Goal: Transaction & Acquisition: Book appointment/travel/reservation

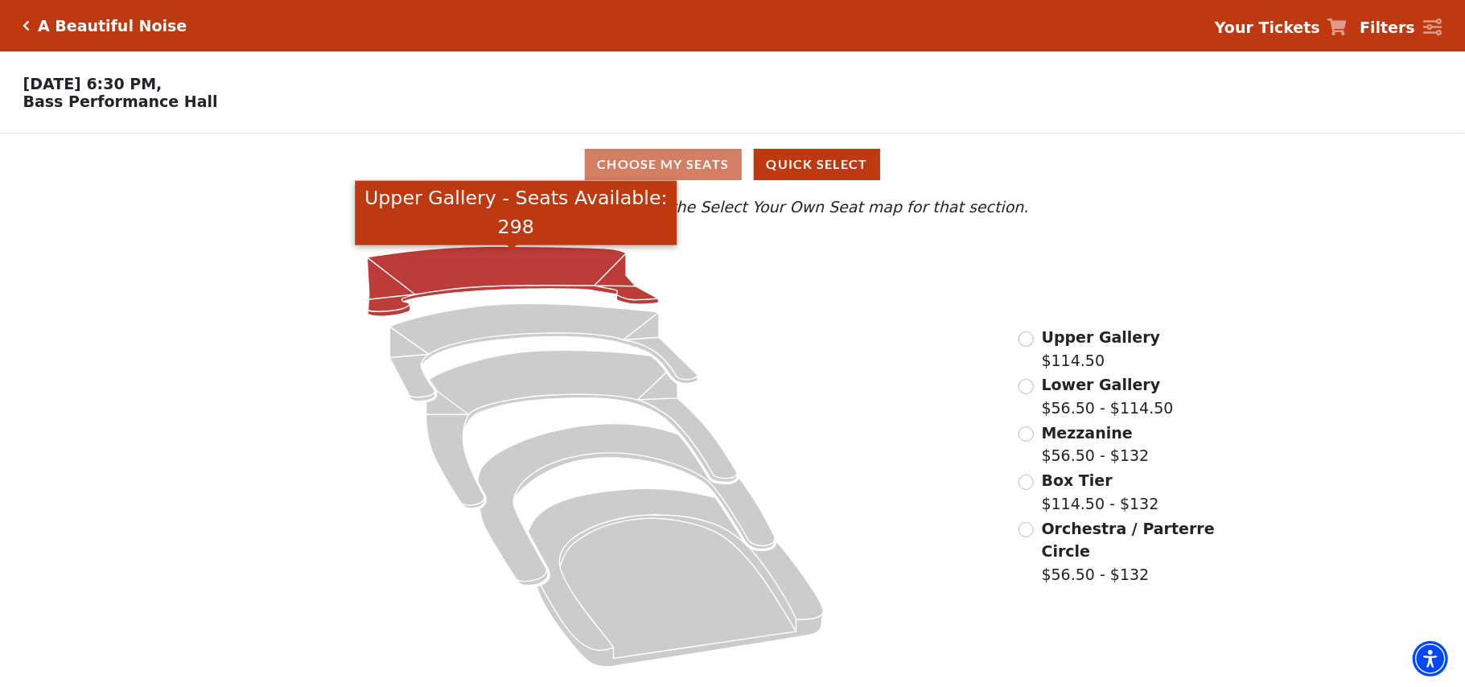
click at [505, 261] on icon "Upper Gallery - Seats Available: 298" at bounding box center [512, 281] width 291 height 70
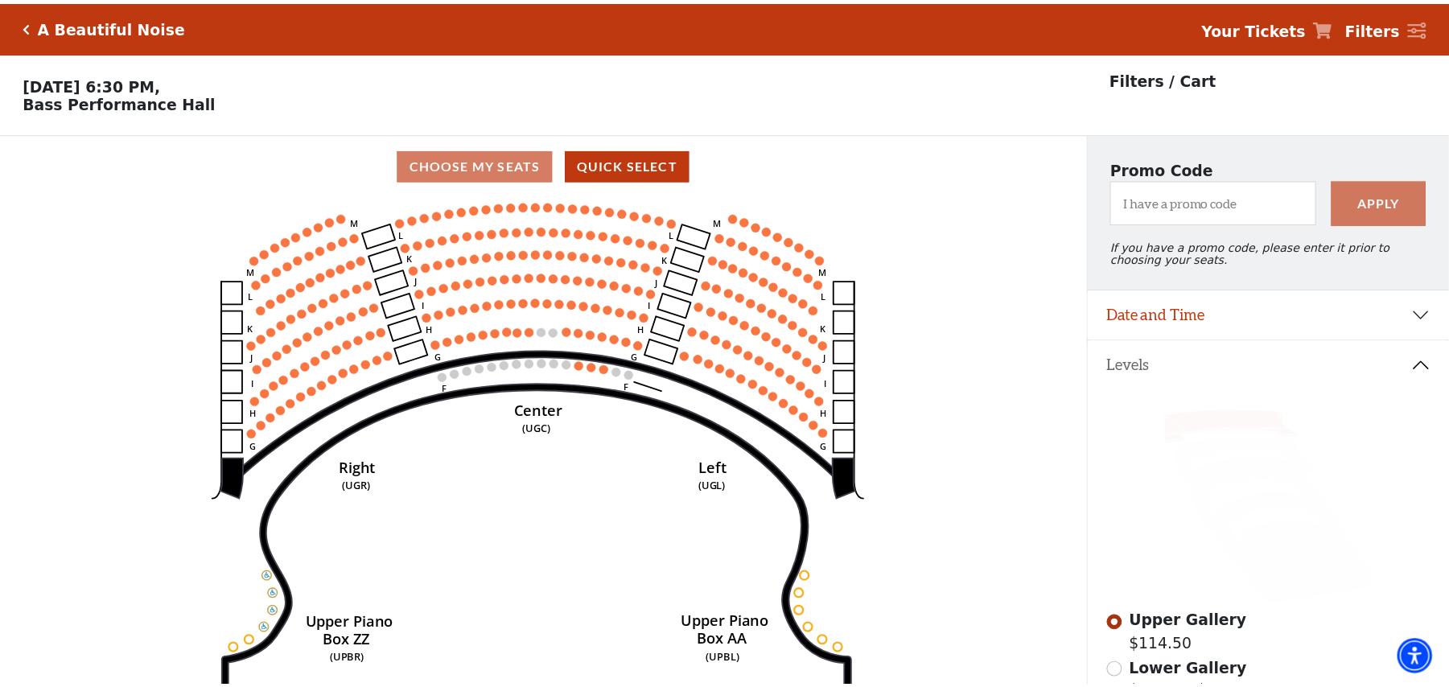
scroll to position [74, 0]
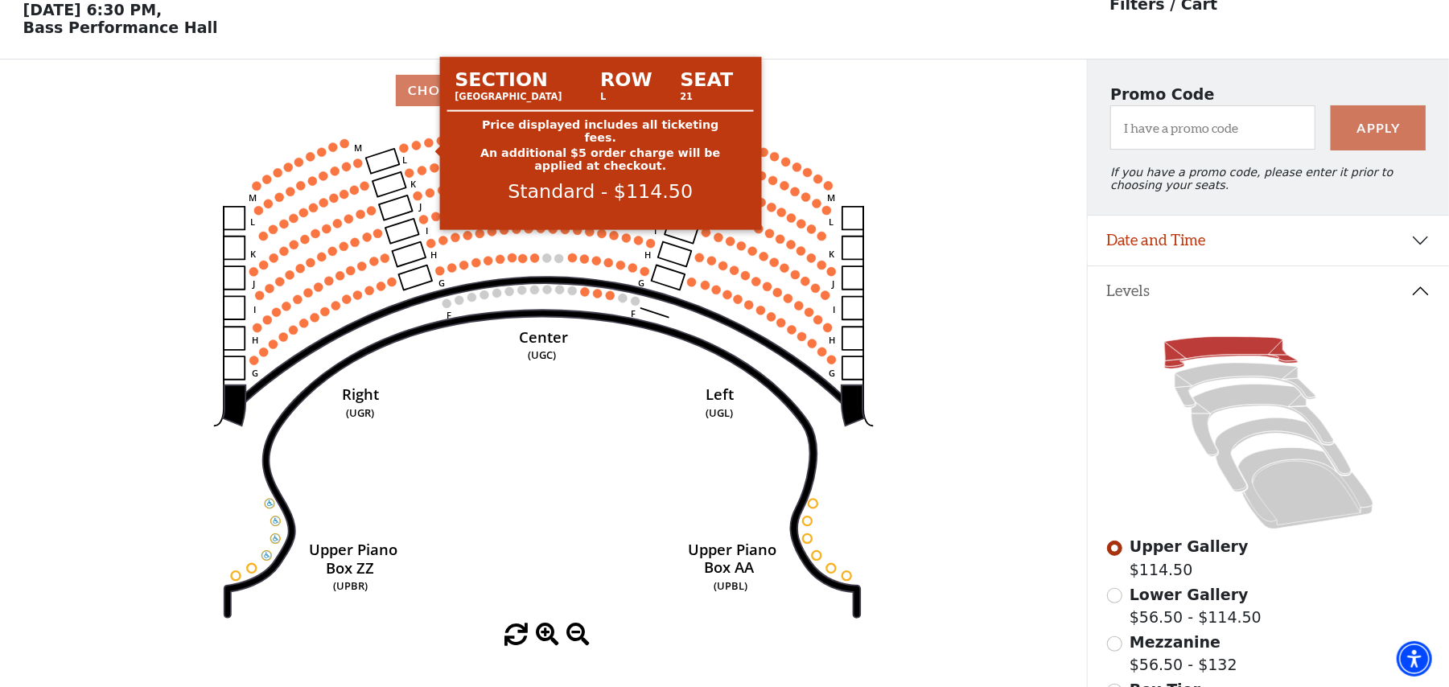
click at [430, 147] on circle at bounding box center [428, 142] width 9 height 9
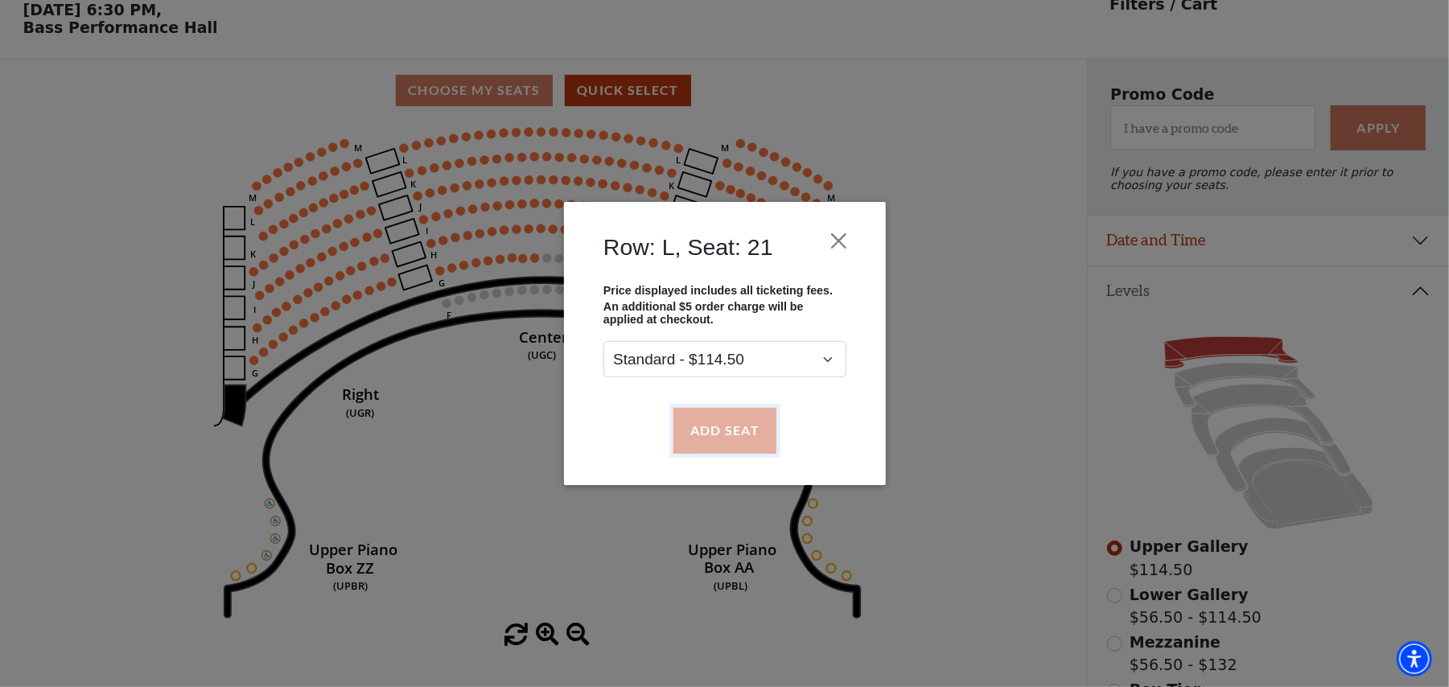
click at [722, 429] on button "Add Seat" at bounding box center [724, 430] width 103 height 45
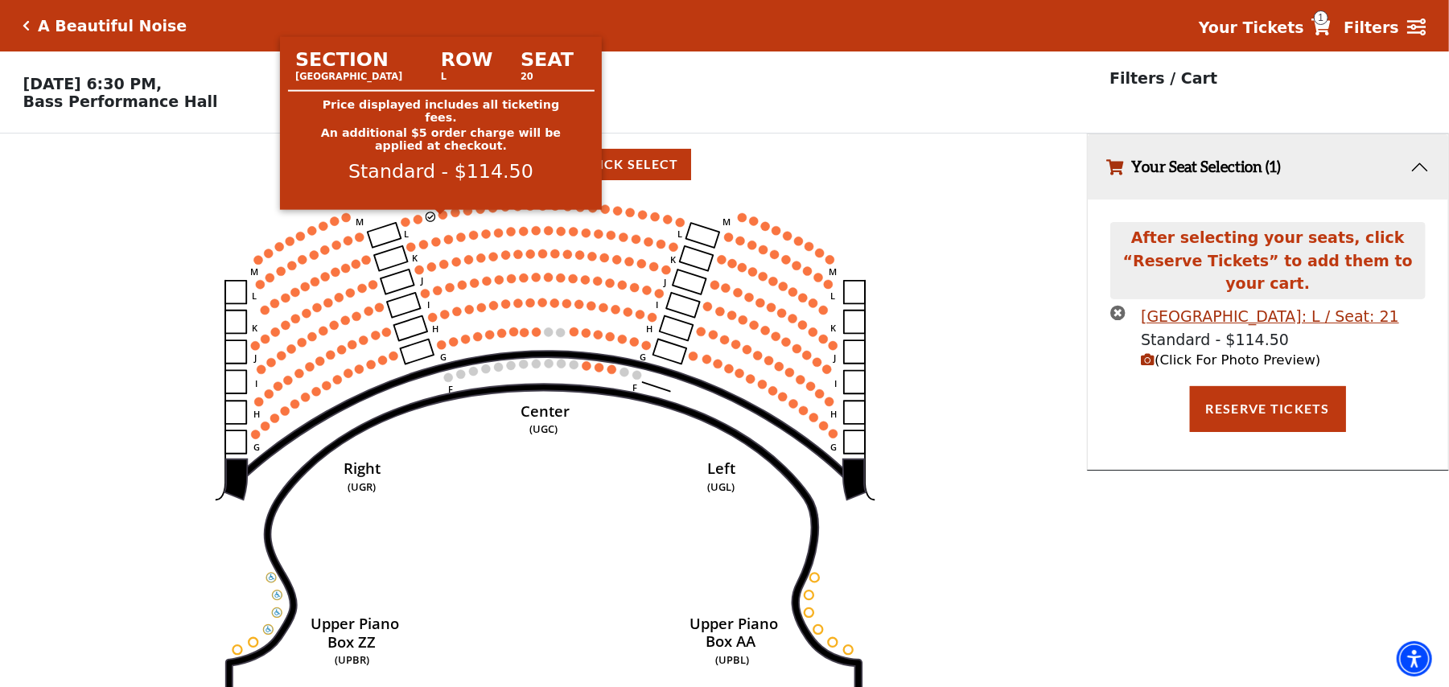
click at [444, 219] on circle at bounding box center [442, 214] width 9 height 9
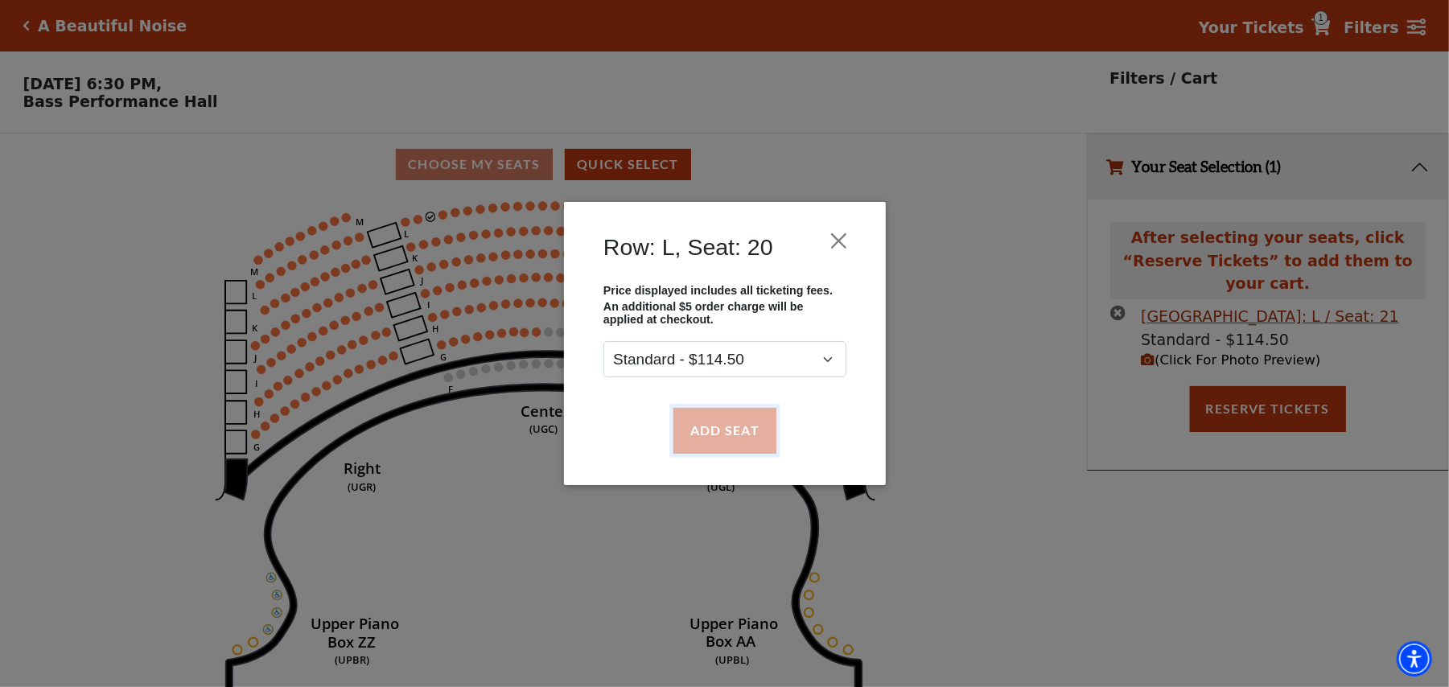
click at [740, 428] on button "Add Seat" at bounding box center [724, 430] width 103 height 45
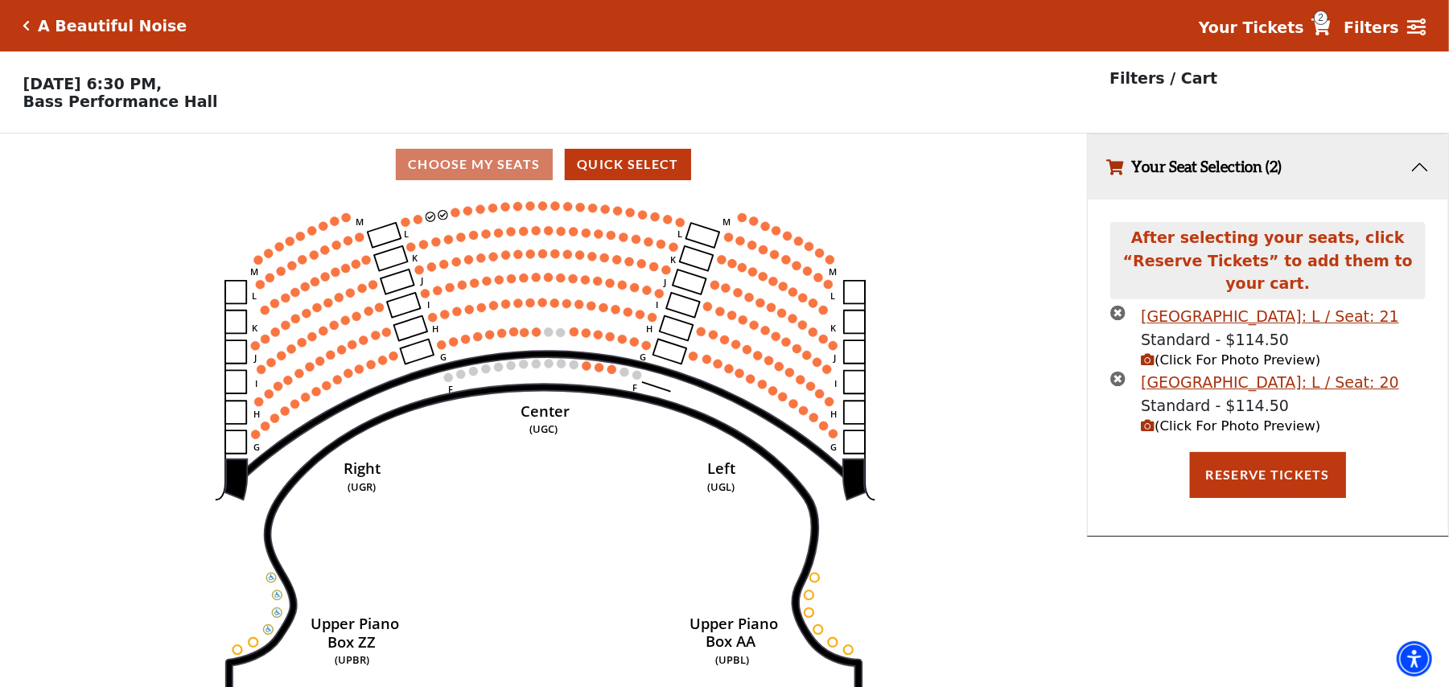
click at [455, 216] on circle at bounding box center [455, 212] width 9 height 9
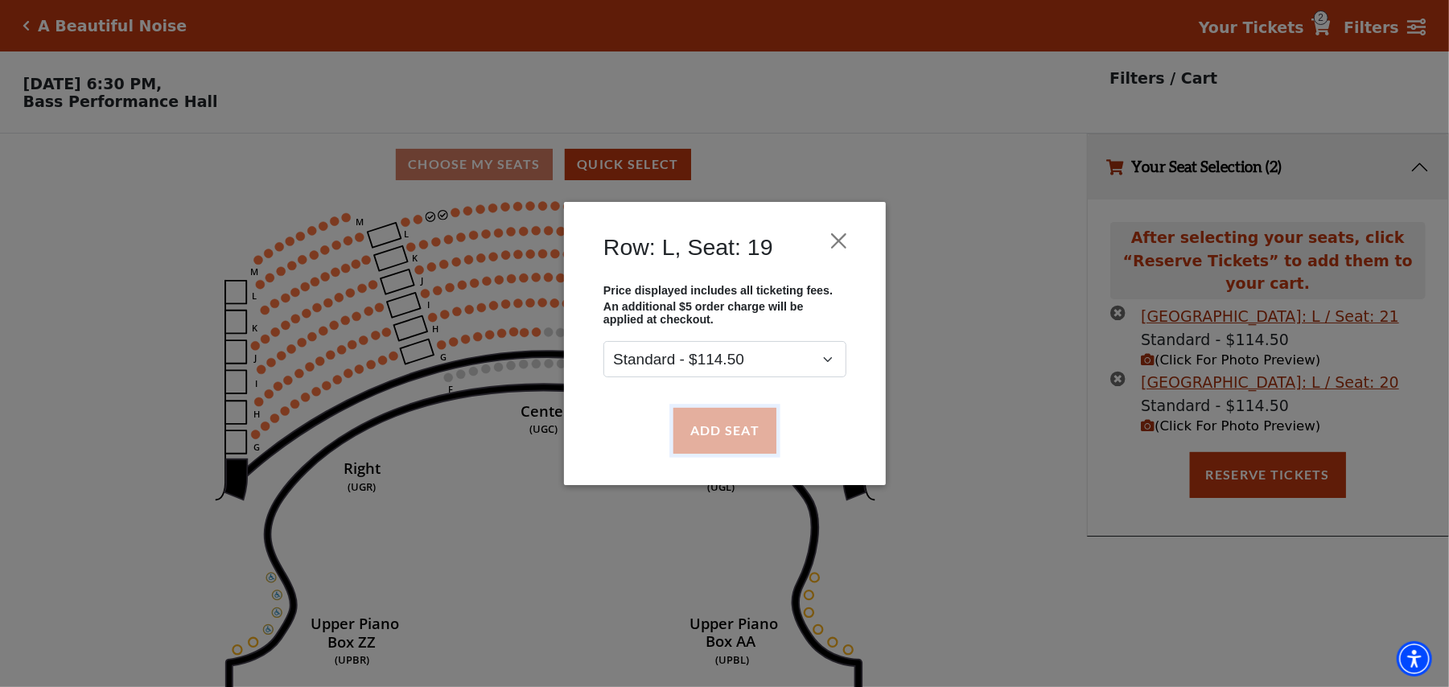
click at [724, 442] on button "Add Seat" at bounding box center [724, 430] width 103 height 45
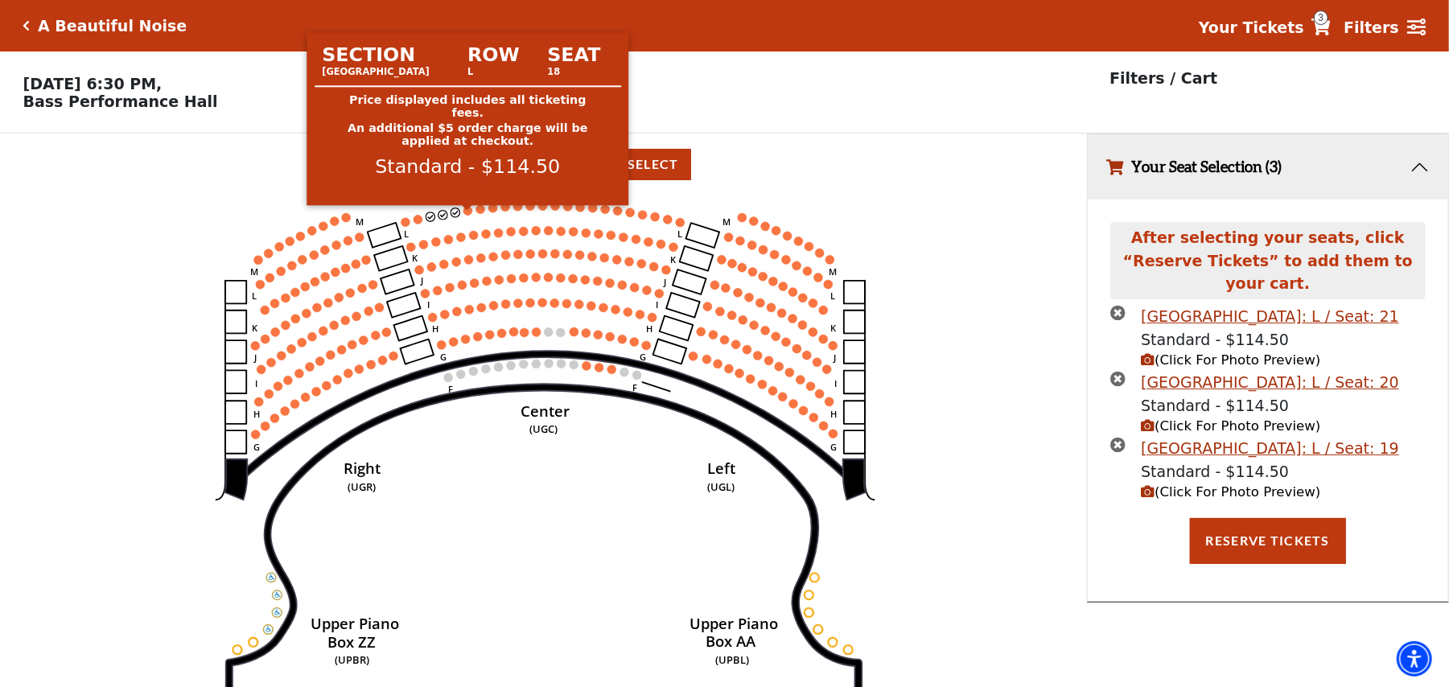
click at [467, 215] on circle at bounding box center [467, 210] width 9 height 9
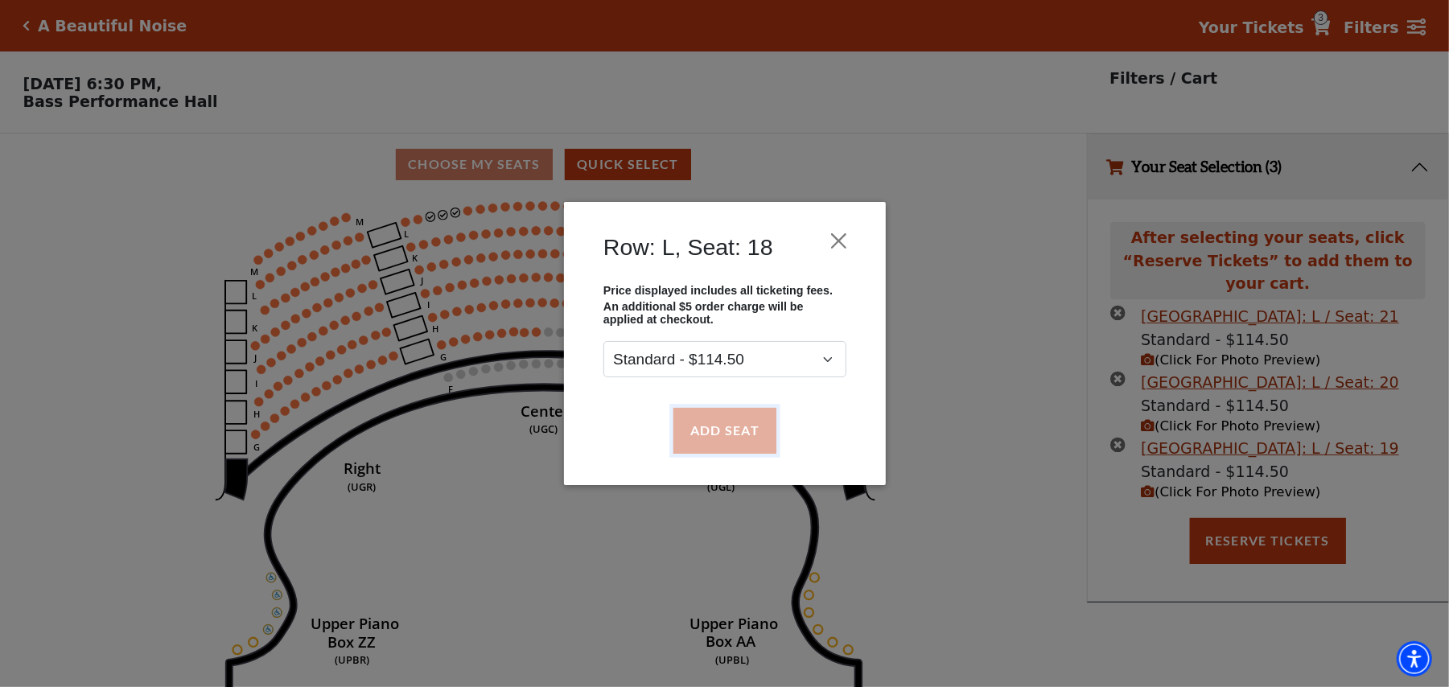
click at [732, 435] on button "Add Seat" at bounding box center [724, 430] width 103 height 45
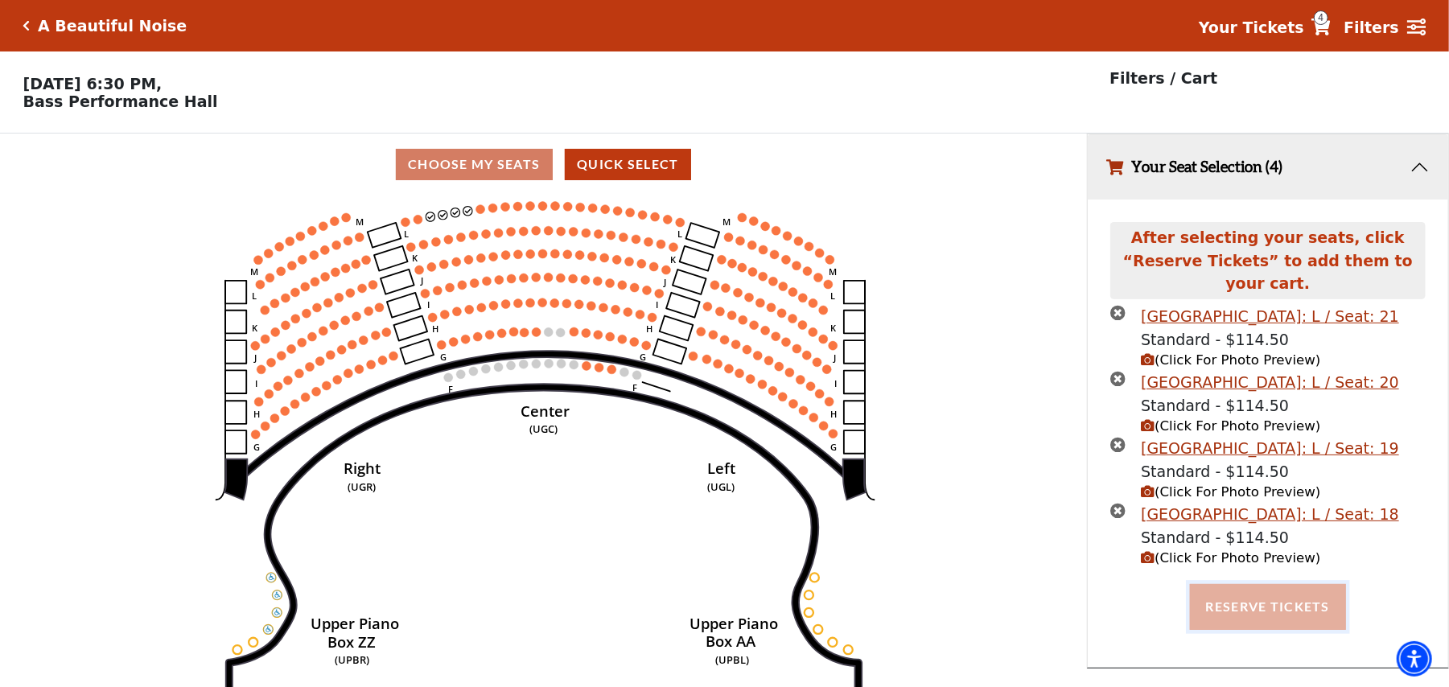
click at [1256, 586] on button "Reserve Tickets" at bounding box center [1268, 606] width 156 height 45
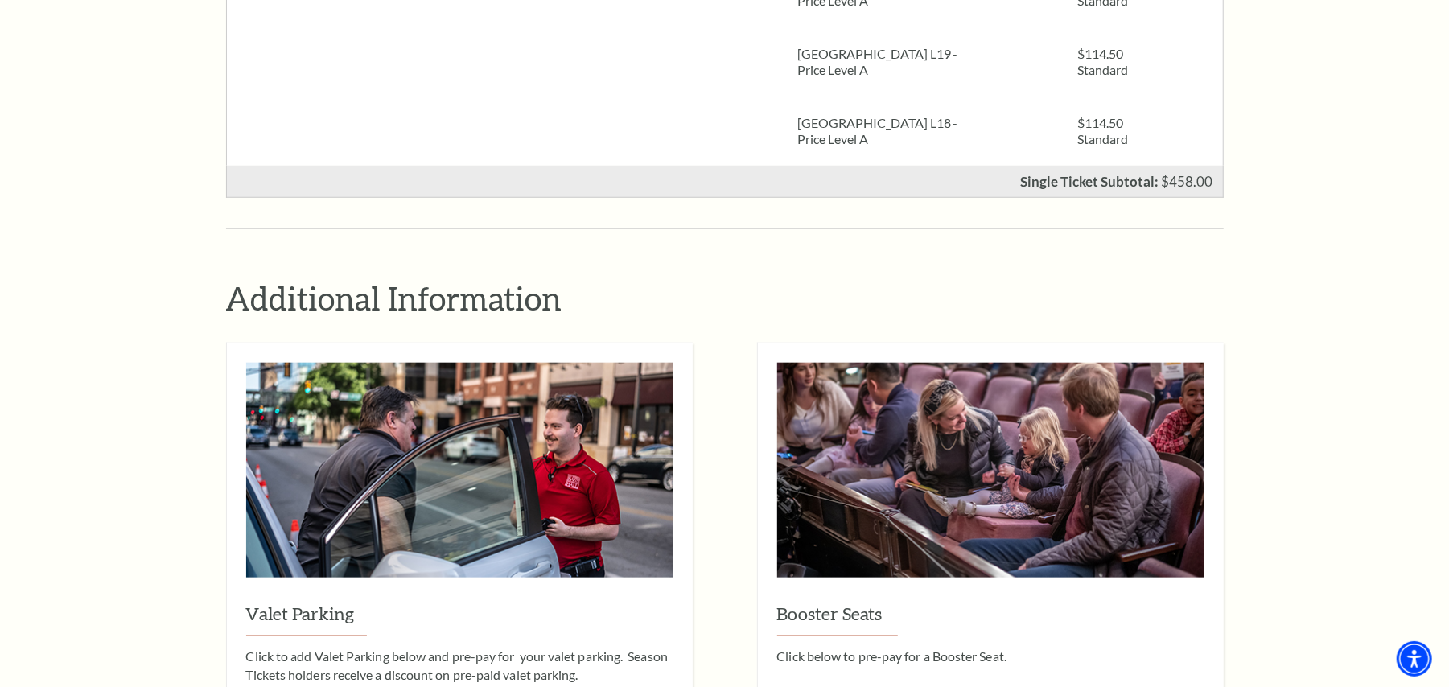
scroll to position [644, 0]
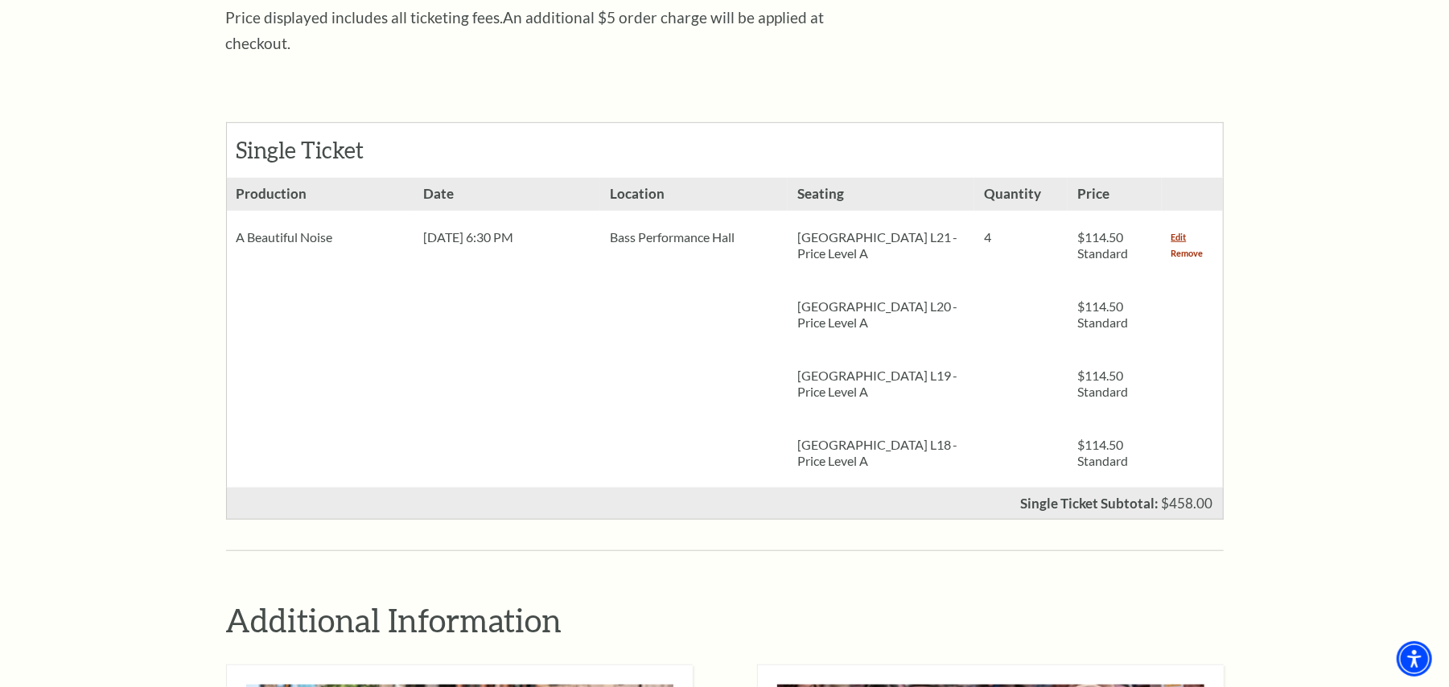
click at [1188, 245] on link "Remove" at bounding box center [1187, 253] width 32 height 16
